Goal: Task Accomplishment & Management: Use online tool/utility

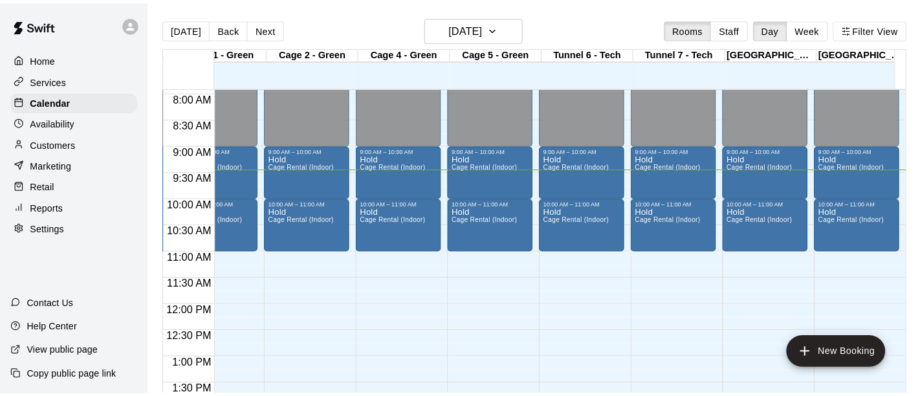
scroll to position [423, 766]
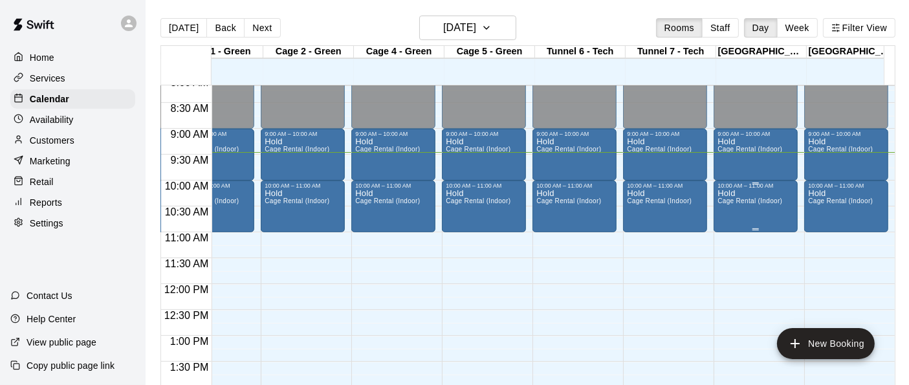
click at [755, 211] on div "Hold Cage Rental (Indoor)" at bounding box center [749, 381] width 65 height 385
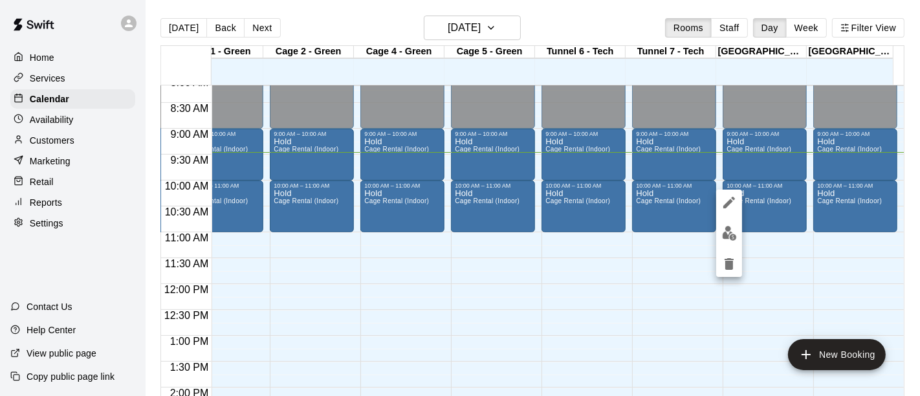
drag, startPoint x: 755, startPoint y: 211, endPoint x: 762, endPoint y: 242, distance: 32.0
click at [762, 242] on div at bounding box center [460, 198] width 920 height 396
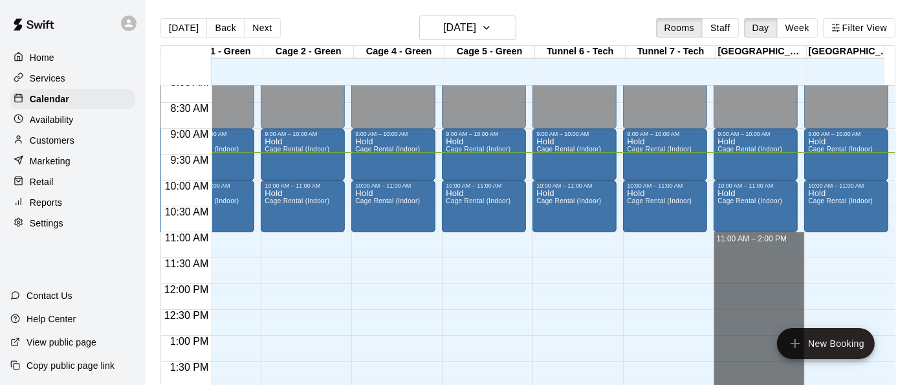
drag, startPoint x: 762, startPoint y: 239, endPoint x: 776, endPoint y: 385, distance: 146.8
click at [776, 384] on html "Home Services Calendar Availability Customers Marketing Retail Reports Settings…" at bounding box center [454, 202] width 909 height 405
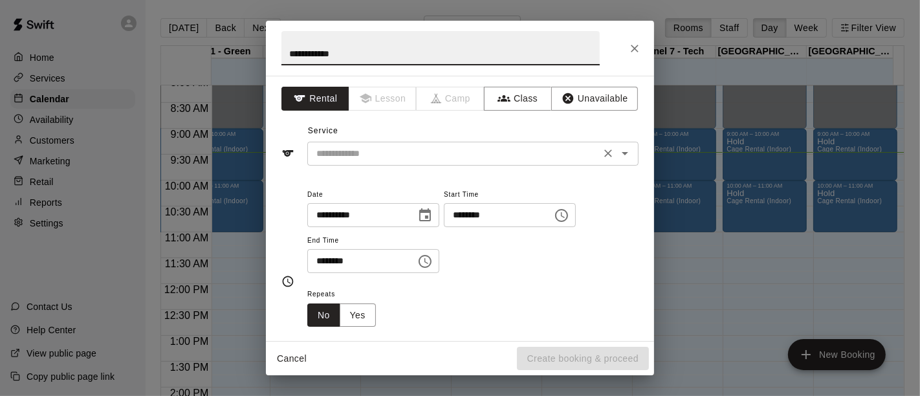
type input "**********"
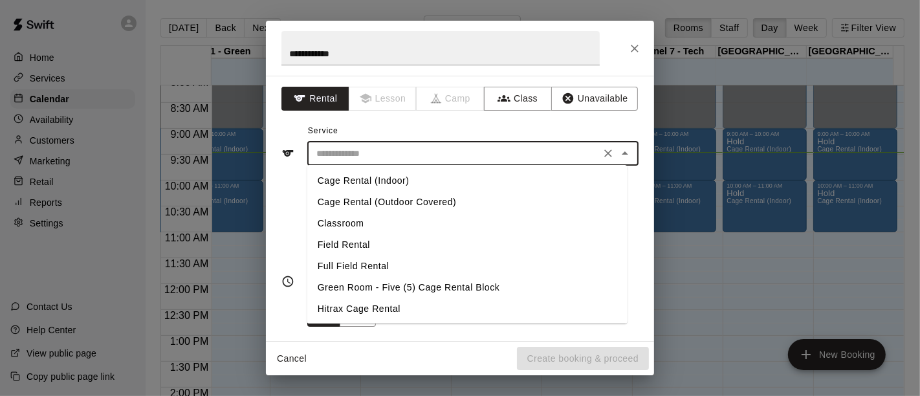
click at [466, 153] on input "text" at bounding box center [453, 154] width 285 height 16
click at [369, 238] on li "Field Rental" at bounding box center [467, 244] width 320 height 21
type input "**********"
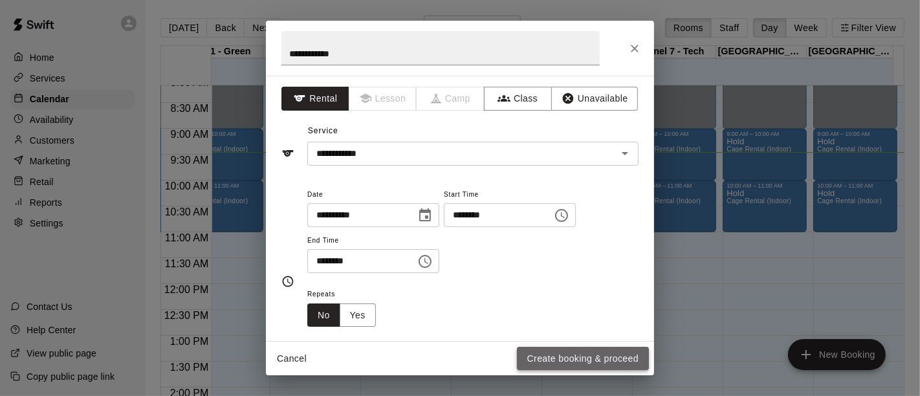
click at [567, 352] on button "Create booking & proceed" at bounding box center [583, 359] width 132 height 24
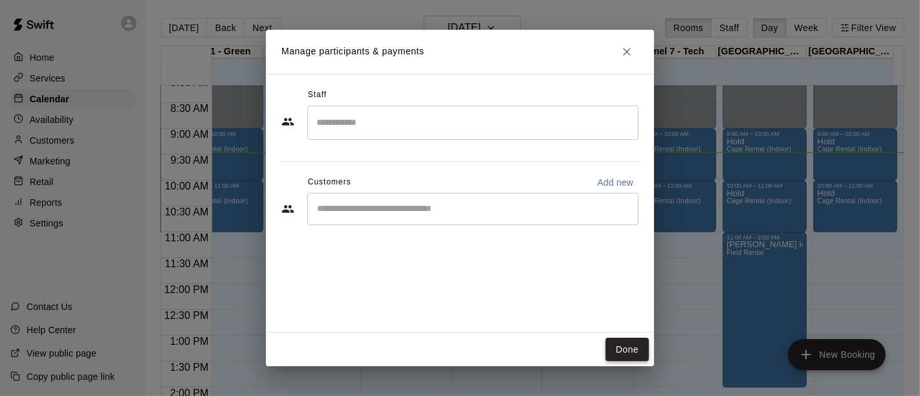
click at [623, 359] on button "Done" at bounding box center [626, 350] width 43 height 24
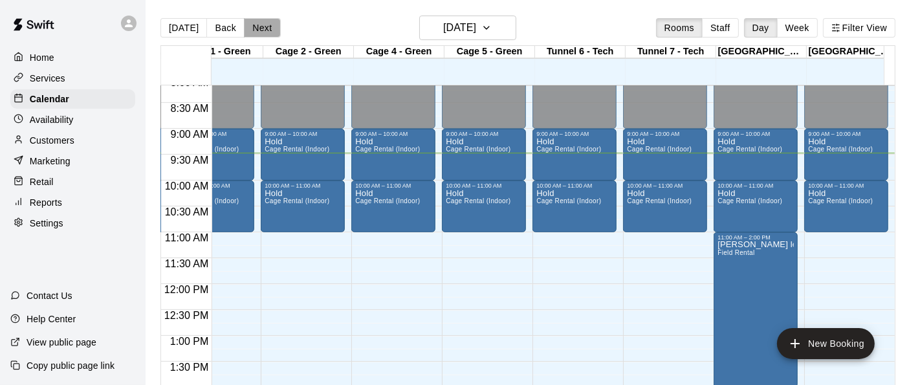
click at [264, 31] on button "Next" at bounding box center [262, 27] width 36 height 19
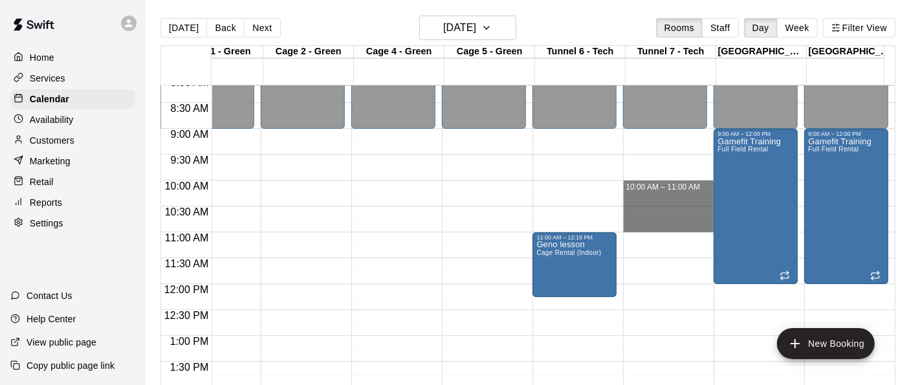
drag, startPoint x: 647, startPoint y: 188, endPoint x: 647, endPoint y: 222, distance: 34.3
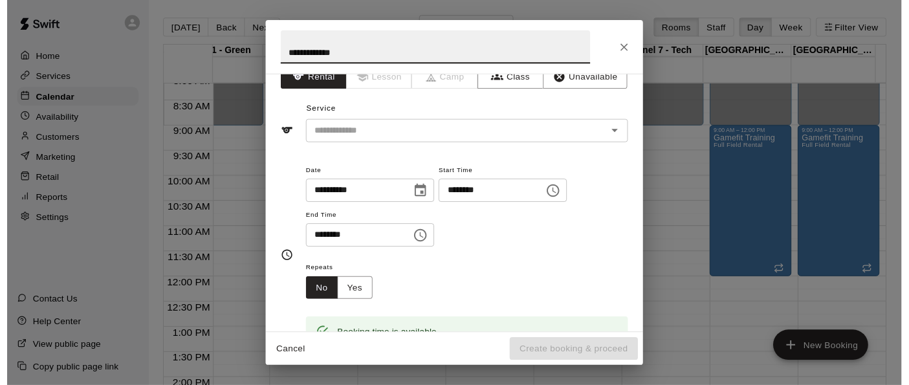
scroll to position [18, 0]
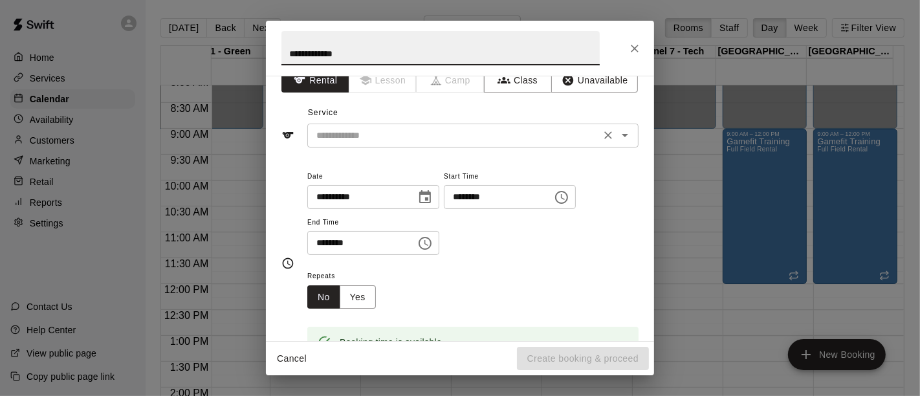
type input "**********"
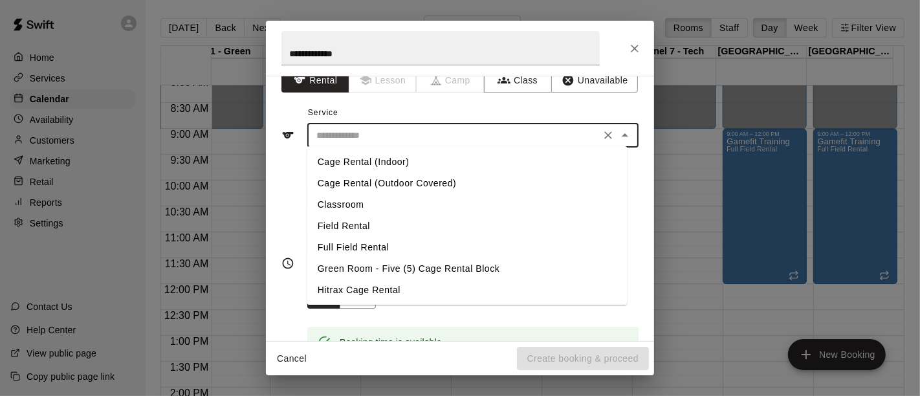
click at [482, 136] on input "text" at bounding box center [453, 135] width 285 height 16
click at [446, 160] on li "Cage Rental (Indoor)" at bounding box center [467, 161] width 320 height 21
type input "**********"
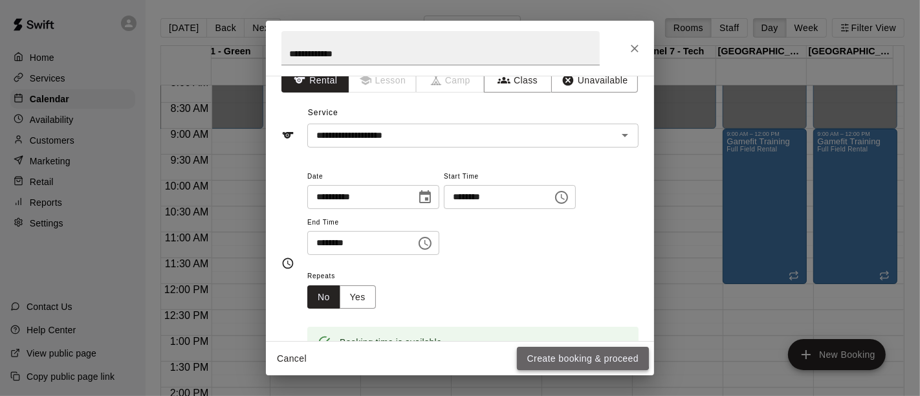
click at [558, 351] on button "Create booking & proceed" at bounding box center [583, 359] width 132 height 24
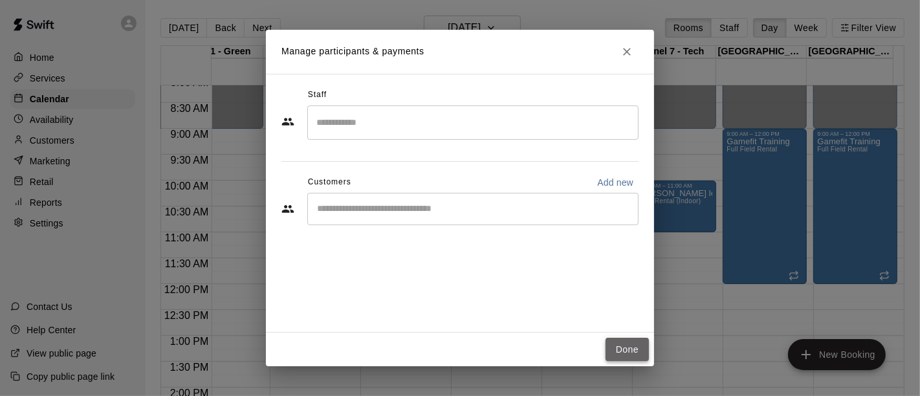
click at [622, 347] on button "Done" at bounding box center [626, 350] width 43 height 24
